Goal: Task Accomplishment & Management: Manage account settings

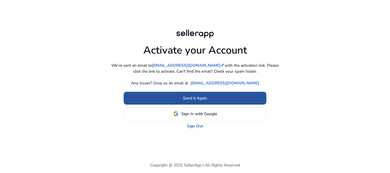
click at [205, 97] on span "Send it Again" at bounding box center [195, 98] width 24 height 6
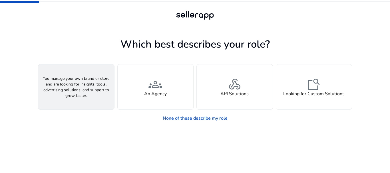
click at [90, 87] on div "person A Seller" at bounding box center [76, 87] width 76 height 45
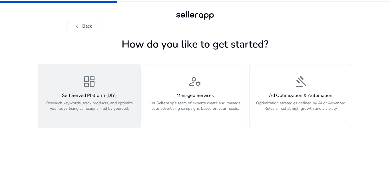
click at [111, 109] on p "Research keywords, track products, and optimize your advertising campaigns – al…" at bounding box center [89, 109] width 95 height 17
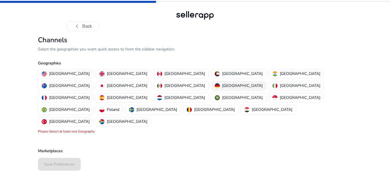
click at [211, 83] on button "[GEOGRAPHIC_DATA]" at bounding box center [238, 85] width 55 height 9
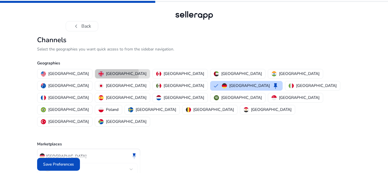
click at [106, 74] on p "[GEOGRAPHIC_DATA]" at bounding box center [126, 74] width 41 height 6
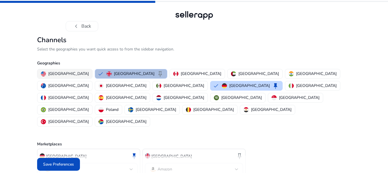
click at [61, 71] on button "United States" at bounding box center [64, 73] width 55 height 9
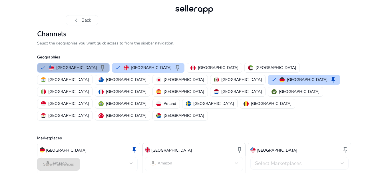
scroll to position [11, 0]
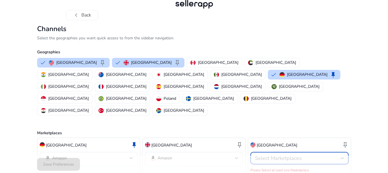
click at [287, 155] on span "Select Marketplaces" at bounding box center [278, 158] width 47 height 7
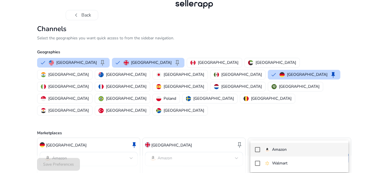
click at [258, 150] on mat-pseudo-checkbox at bounding box center [257, 149] width 5 height 5
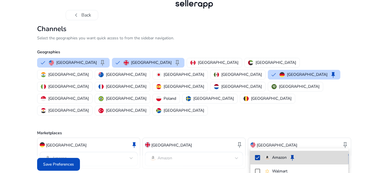
scroll to position [5, 0]
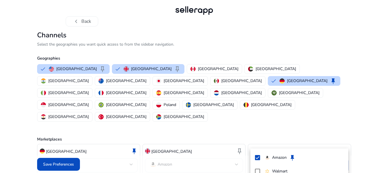
click at [65, 164] on div at bounding box center [194, 86] width 388 height 173
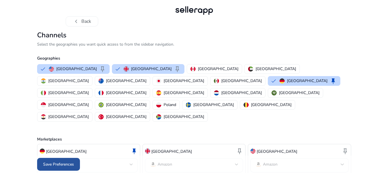
click at [63, 163] on span "Save Preferences" at bounding box center [58, 165] width 31 height 6
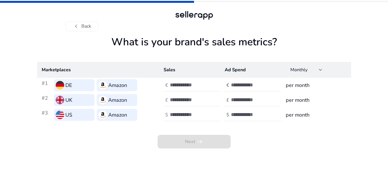
scroll to position [0, 0]
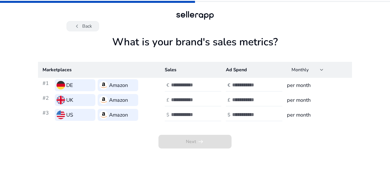
click at [87, 28] on button "chevron_left Back" at bounding box center [83, 26] width 33 height 10
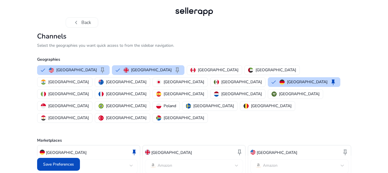
scroll to position [5, 0]
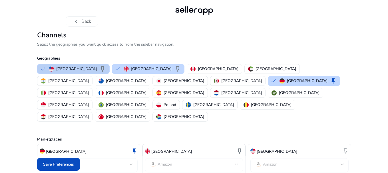
click at [75, 69] on p "United States" at bounding box center [76, 69] width 41 height 6
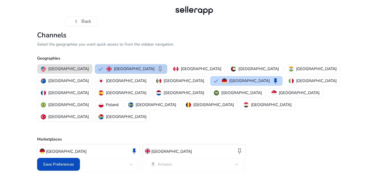
click at [114, 68] on p "United Kingdom" at bounding box center [134, 69] width 41 height 6
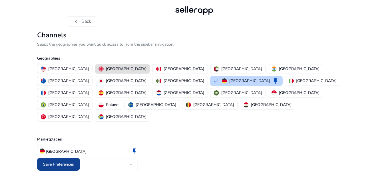
click at [72, 162] on span "Save Preferences" at bounding box center [58, 165] width 31 height 6
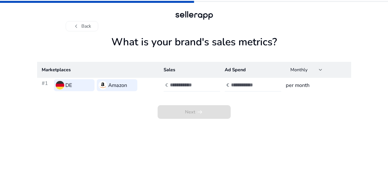
scroll to position [0, 0]
click at [177, 84] on input "number" at bounding box center [190, 85] width 39 height 6
type input "****"
click at [239, 85] on input "number" at bounding box center [251, 85] width 39 height 6
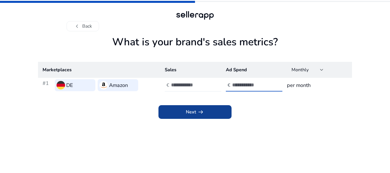
type input "**"
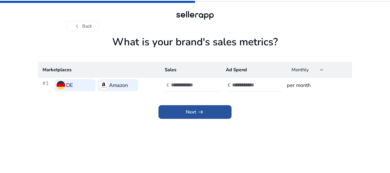
click at [211, 111] on span at bounding box center [195, 112] width 73 height 14
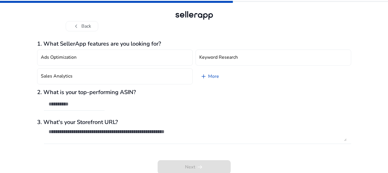
scroll to position [1, 0]
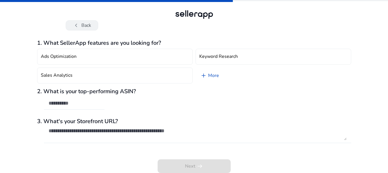
click at [82, 25] on button "chevron_left Back" at bounding box center [82, 25] width 33 height 10
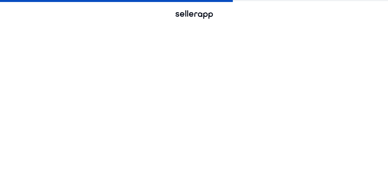
scroll to position [0, 0]
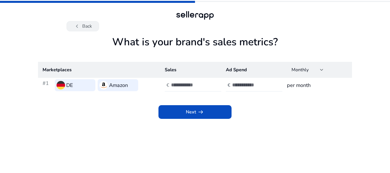
click at [94, 24] on button "chevron_left Back" at bounding box center [83, 26] width 33 height 10
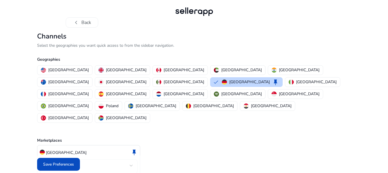
scroll to position [5, 0]
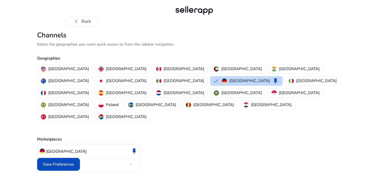
click at [200, 11] on div at bounding box center [194, 10] width 41 height 11
click at [52, 166] on span "Save Preferences" at bounding box center [58, 165] width 31 height 6
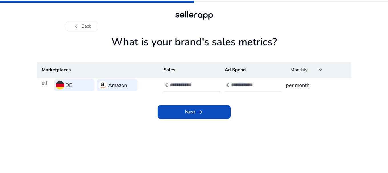
scroll to position [0, 0]
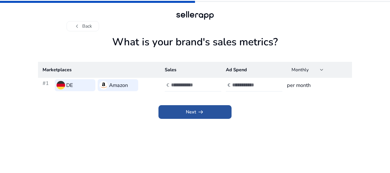
click at [184, 114] on span at bounding box center [195, 112] width 73 height 14
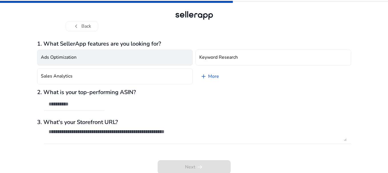
click at [68, 58] on h4 "Ads Optimization" at bounding box center [59, 57] width 36 height 5
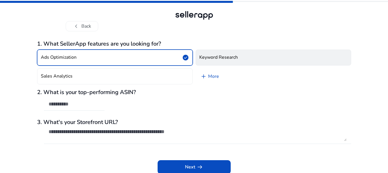
click at [224, 56] on h4 "Keyword Research" at bounding box center [218, 57] width 39 height 5
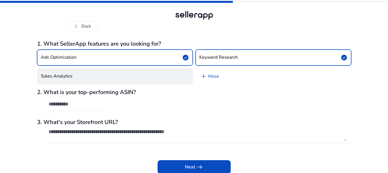
click at [140, 71] on button "Sales Analytics" at bounding box center [115, 77] width 156 height 16
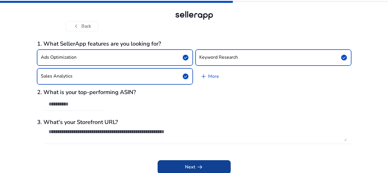
click at [185, 167] on span "Next arrow_right_alt" at bounding box center [194, 167] width 18 height 7
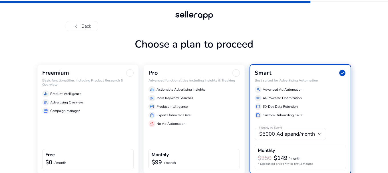
click at [77, 106] on div "equalizer Product Intelligence manage_search Advertising Overview storefront Ca…" at bounding box center [87, 101] width 91 height 26
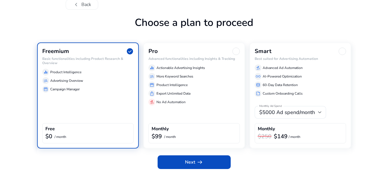
scroll to position [22, 0]
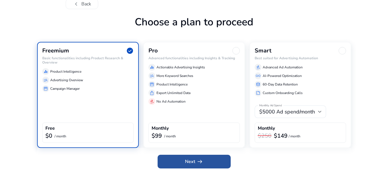
click at [170, 161] on span at bounding box center [194, 162] width 73 height 14
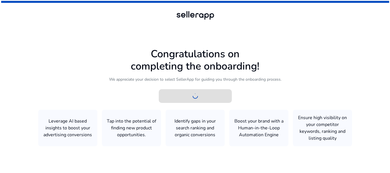
scroll to position [0, 0]
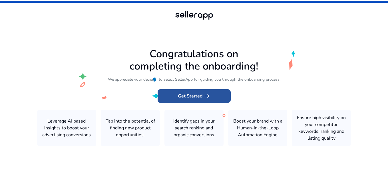
click at [185, 95] on span "Get Started arrow_right_alt" at bounding box center [194, 96] width 33 height 7
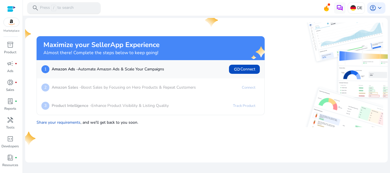
click at [73, 7] on div "search Press / to search" at bounding box center [63, 7] width 73 height 11
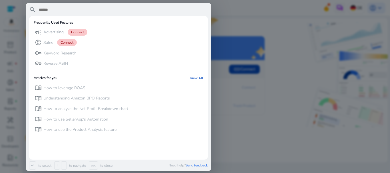
click at [284, 112] on div at bounding box center [195, 86] width 390 height 173
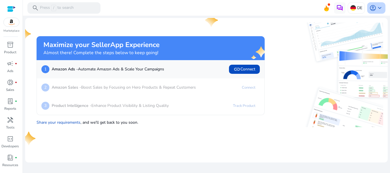
click at [382, 7] on span "keyboard_arrow_down" at bounding box center [380, 8] width 7 height 7
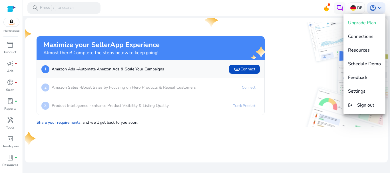
click at [291, 74] on div at bounding box center [195, 86] width 390 height 173
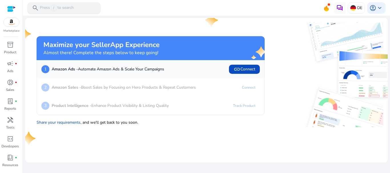
click at [61, 7] on p "Press / to search" at bounding box center [57, 8] width 34 height 6
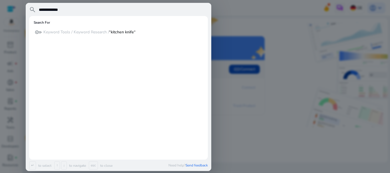
type input "**********"
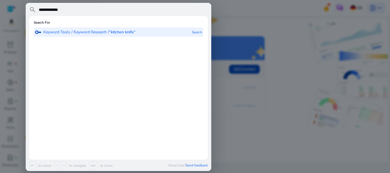
click at [73, 31] on p "Keyword Tools / Keyword Research / “kitchen knife“" at bounding box center [89, 32] width 92 height 6
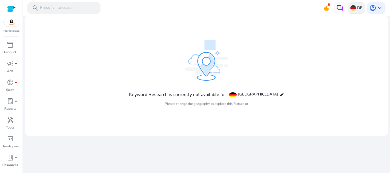
click at [352, 7] on img at bounding box center [354, 8] width 6 height 6
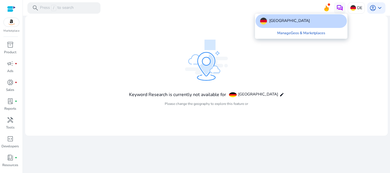
click at [268, 94] on div at bounding box center [195, 86] width 390 height 173
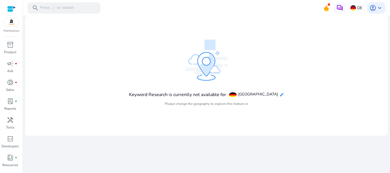
click at [280, 95] on mat-icon "edit" at bounding box center [282, 95] width 5 height 5
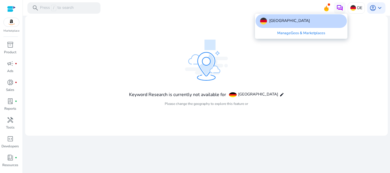
click at [289, 31] on link "Manage Geos & Marketplaces" at bounding box center [301, 33] width 57 height 10
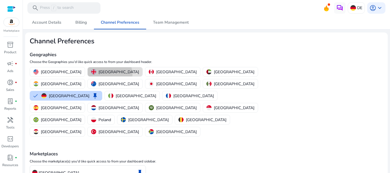
click at [99, 74] on p "United Kingdom" at bounding box center [119, 72] width 41 height 6
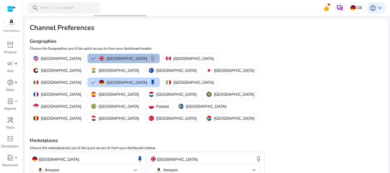
scroll to position [27, 0]
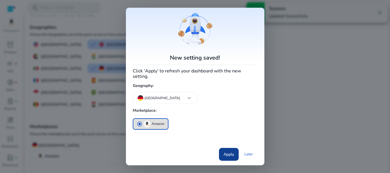
click at [230, 152] on span "Apply" at bounding box center [229, 155] width 11 height 6
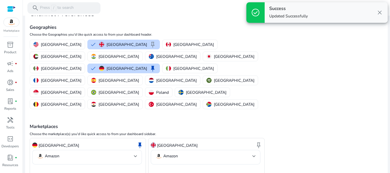
click at [381, 13] on span "close" at bounding box center [380, 12] width 7 height 7
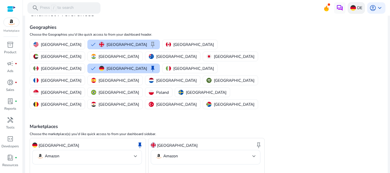
click at [353, 8] on img at bounding box center [354, 8] width 6 height 6
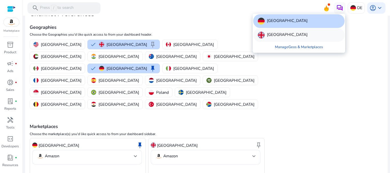
click at [298, 31] on div "United Kingdom" at bounding box center [298, 35] width 91 height 14
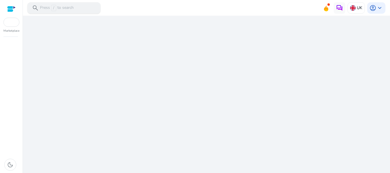
click at [80, 7] on div "search Press / to search" at bounding box center [63, 7] width 73 height 11
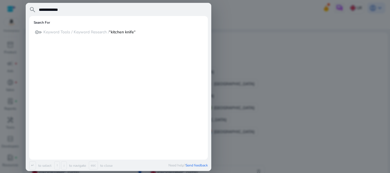
type input "**********"
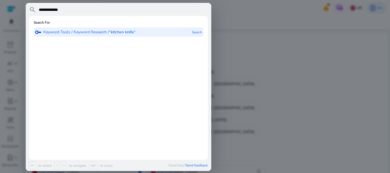
click at [134, 31] on b "“kitchen knife“" at bounding box center [122, 31] width 27 height 5
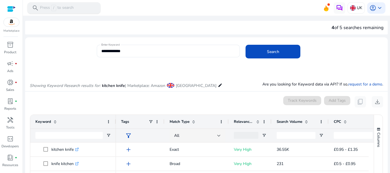
click at [77, 11] on div "search Press / to search" at bounding box center [63, 7] width 73 height 11
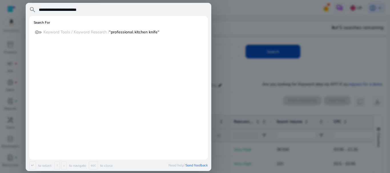
click at [61, 11] on input "**********" at bounding box center [123, 9] width 170 height 7
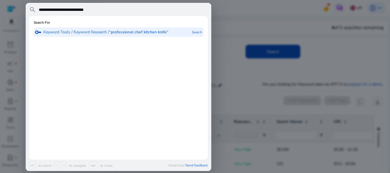
type input "**********"
click at [130, 33] on b "“professional chef kitchen knife“" at bounding box center [138, 31] width 59 height 5
type input "**********"
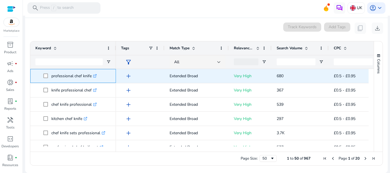
click at [95, 76] on icon ".st0{fill:#2c8af8}" at bounding box center [95, 76] width 4 height 4
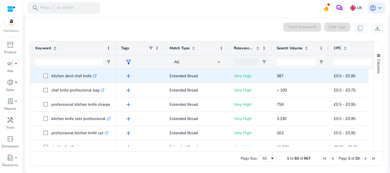
scroll to position [133, 0]
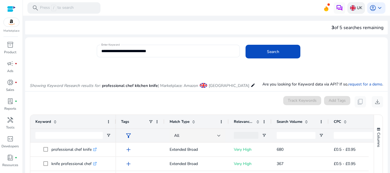
click at [357, 8] on p "UK" at bounding box center [359, 8] width 5 height 10
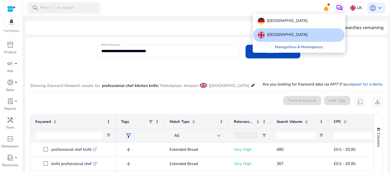
click at [313, 47] on link "Manage Geos & Marketplaces" at bounding box center [299, 47] width 57 height 10
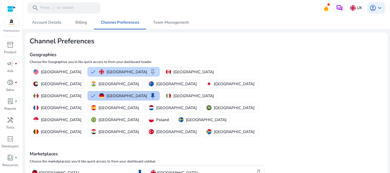
click at [146, 93] on p "Germany" at bounding box center [127, 96] width 41 height 6
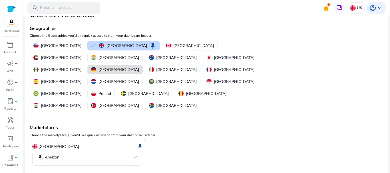
scroll to position [27, 0]
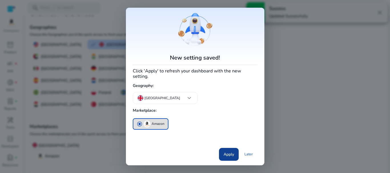
click at [225, 154] on span "Apply" at bounding box center [229, 155] width 11 height 6
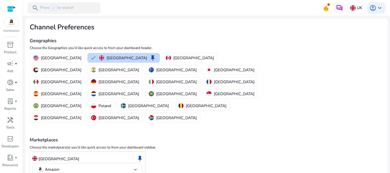
scroll to position [0, 0]
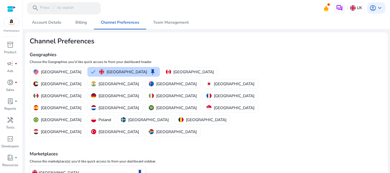
click at [75, 8] on div "search Press / to search" at bounding box center [63, 7] width 73 height 11
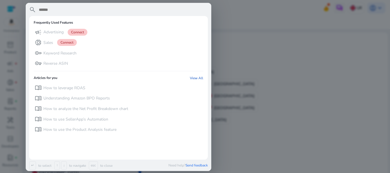
click at [273, 32] on div at bounding box center [195, 86] width 390 height 173
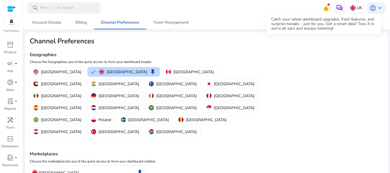
click at [326, 7] on icon at bounding box center [326, 7] width 9 height 8
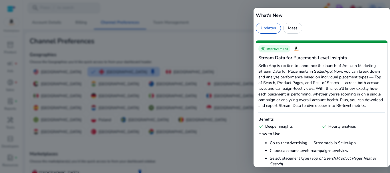
click at [210, 25] on div at bounding box center [195, 86] width 390 height 173
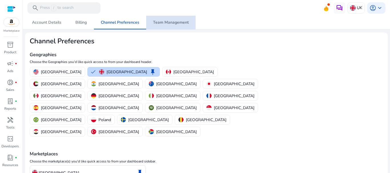
click at [174, 21] on span "Team Management" at bounding box center [171, 23] width 36 height 4
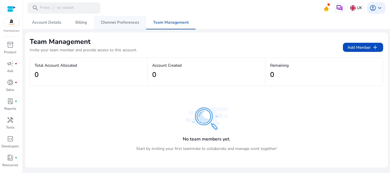
click at [107, 23] on span "Channel Preferences" at bounding box center [120, 23] width 39 height 4
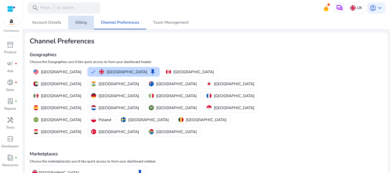
click at [78, 25] on span "Billing" at bounding box center [80, 23] width 11 height 14
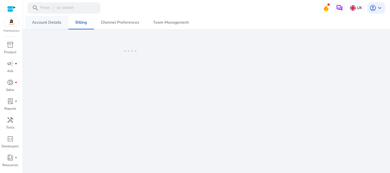
click at [46, 25] on span "Account Details" at bounding box center [46, 23] width 29 height 14
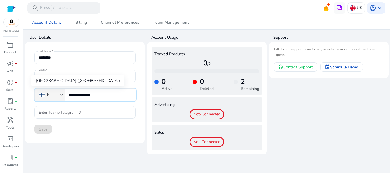
drag, startPoint x: 109, startPoint y: 96, endPoint x: 63, endPoint y: 97, distance: 45.7
click at [63, 97] on div "**********" at bounding box center [85, 95] width 102 height 13
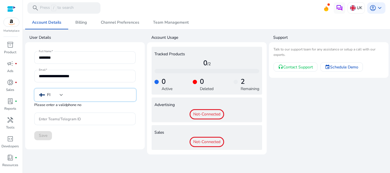
click at [112, 151] on app-user-information "**********" at bounding box center [85, 94] width 120 height 122
click at [104, 137] on div "Save" at bounding box center [84, 135] width 101 height 9
click at [104, 96] on input "tel" at bounding box center [99, 95] width 63 height 6
click at [326, 101] on app-user-support "Support Talk to our support team for any assistance or setup a call with our ex…" at bounding box center [329, 94] width 120 height 122
click at [92, 89] on div at bounding box center [99, 95] width 63 height 13
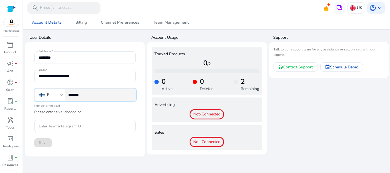
type input "********"
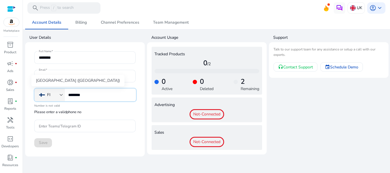
drag, startPoint x: 93, startPoint y: 95, endPoint x: 54, endPoint y: 94, distance: 39.5
click at [55, 94] on div "FI ********" at bounding box center [85, 95] width 102 height 13
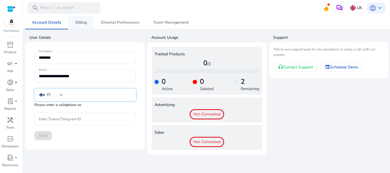
click at [87, 21] on link "Billing" at bounding box center [81, 23] width 26 height 14
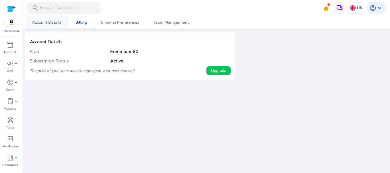
click at [62, 22] on link "Account Details" at bounding box center [46, 23] width 43 height 14
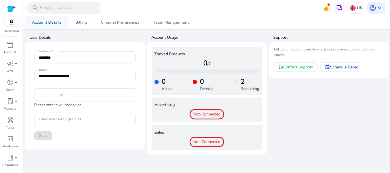
type input "**********"
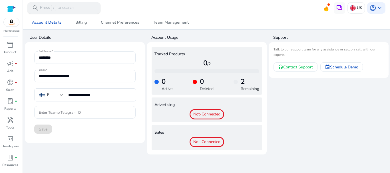
click at [66, 8] on p "Press / to search" at bounding box center [57, 8] width 34 height 6
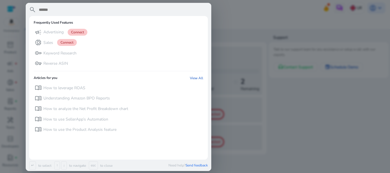
click at [322, 148] on div at bounding box center [195, 86] width 390 height 173
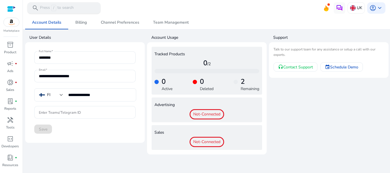
click at [77, 7] on div "search Press / to search" at bounding box center [63, 7] width 73 height 11
